Goal: Information Seeking & Learning: Learn about a topic

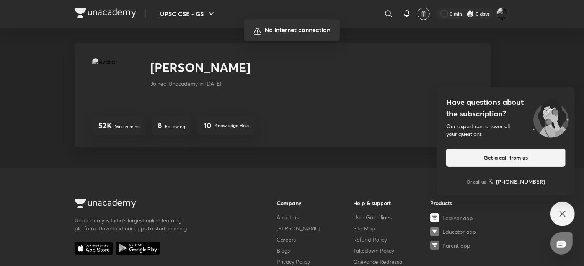
click at [505, 78] on div at bounding box center [292, 133] width 584 height 266
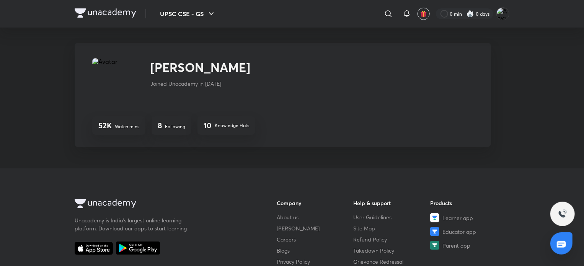
click at [491, 76] on div "Arya wale Arya Wale Joined Unacademy in Apr 2023 52K Watch mins 8 Following 10 …" at bounding box center [292, 98] width 435 height 110
click at [531, 80] on div "UPSC CSE - GS ​ 0 min 0 days Arya wale Arya Wale Joined Unacademy in Apr 2023 5…" at bounding box center [292, 211] width 584 height 423
